Goal: Find specific page/section: Find specific page/section

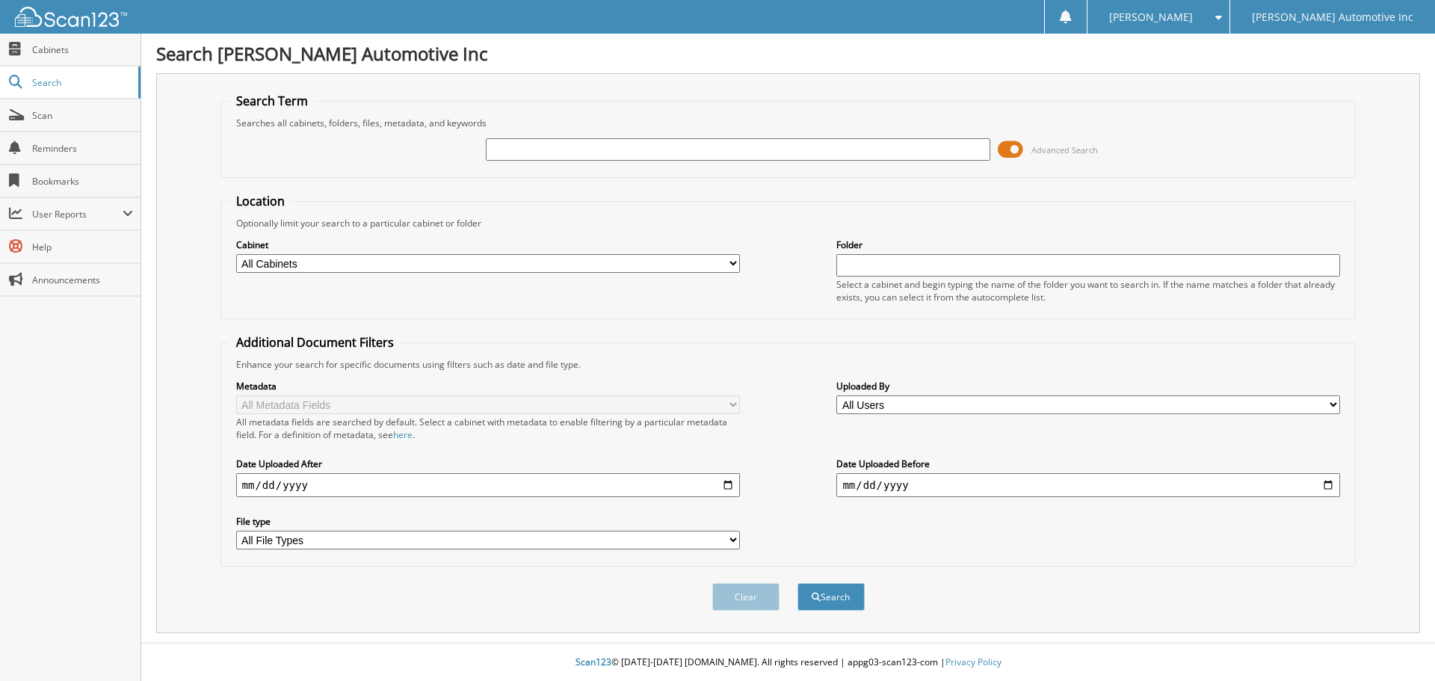
click at [1014, 147] on span at bounding box center [1010, 149] width 25 height 22
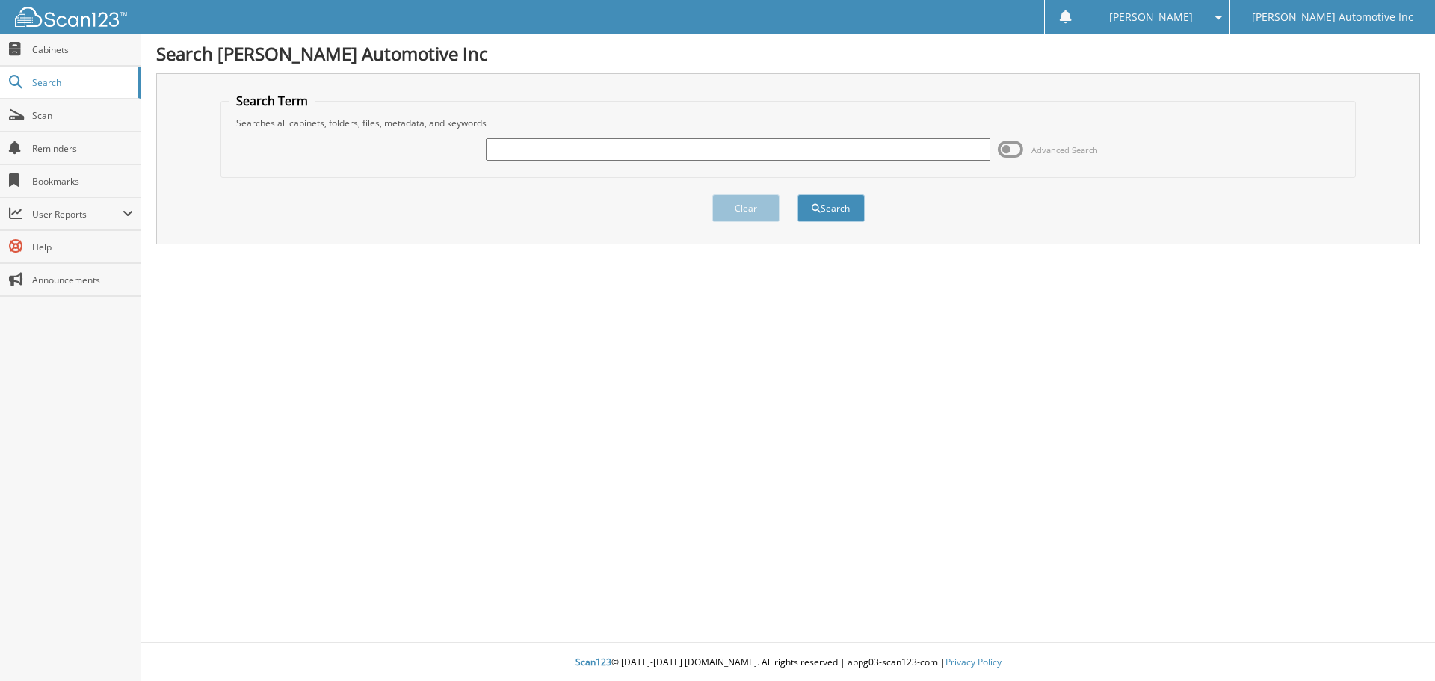
click at [728, 146] on input "text" at bounding box center [738, 149] width 504 height 22
type input "374654"
click at [797, 194] on button "Search" at bounding box center [830, 208] width 67 height 28
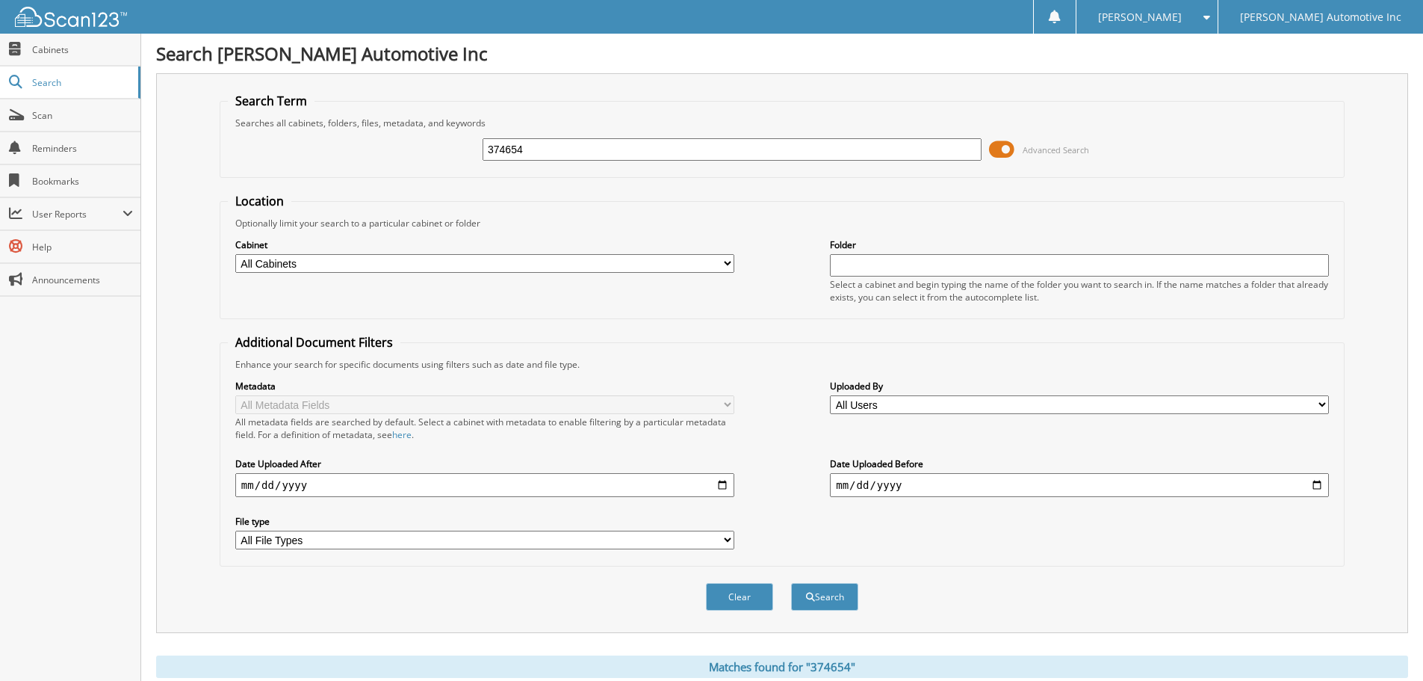
click at [1004, 147] on span at bounding box center [1001, 149] width 25 height 22
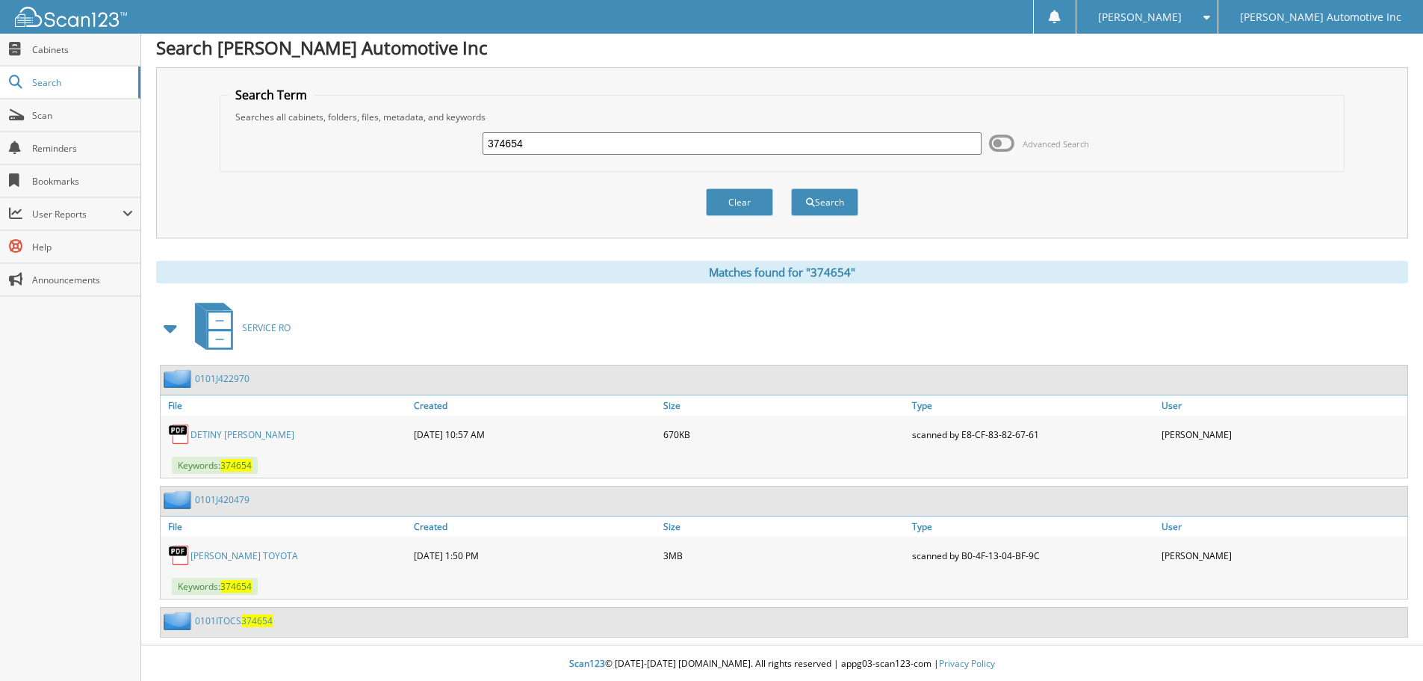
scroll to position [7, 0]
click at [283, 430] on link "DETINY [PERSON_NAME]" at bounding box center [243, 433] width 104 height 13
click at [225, 551] on link "[PERSON_NAME] TOYOTA" at bounding box center [245, 554] width 108 height 13
